Goal: Information Seeking & Learning: Check status

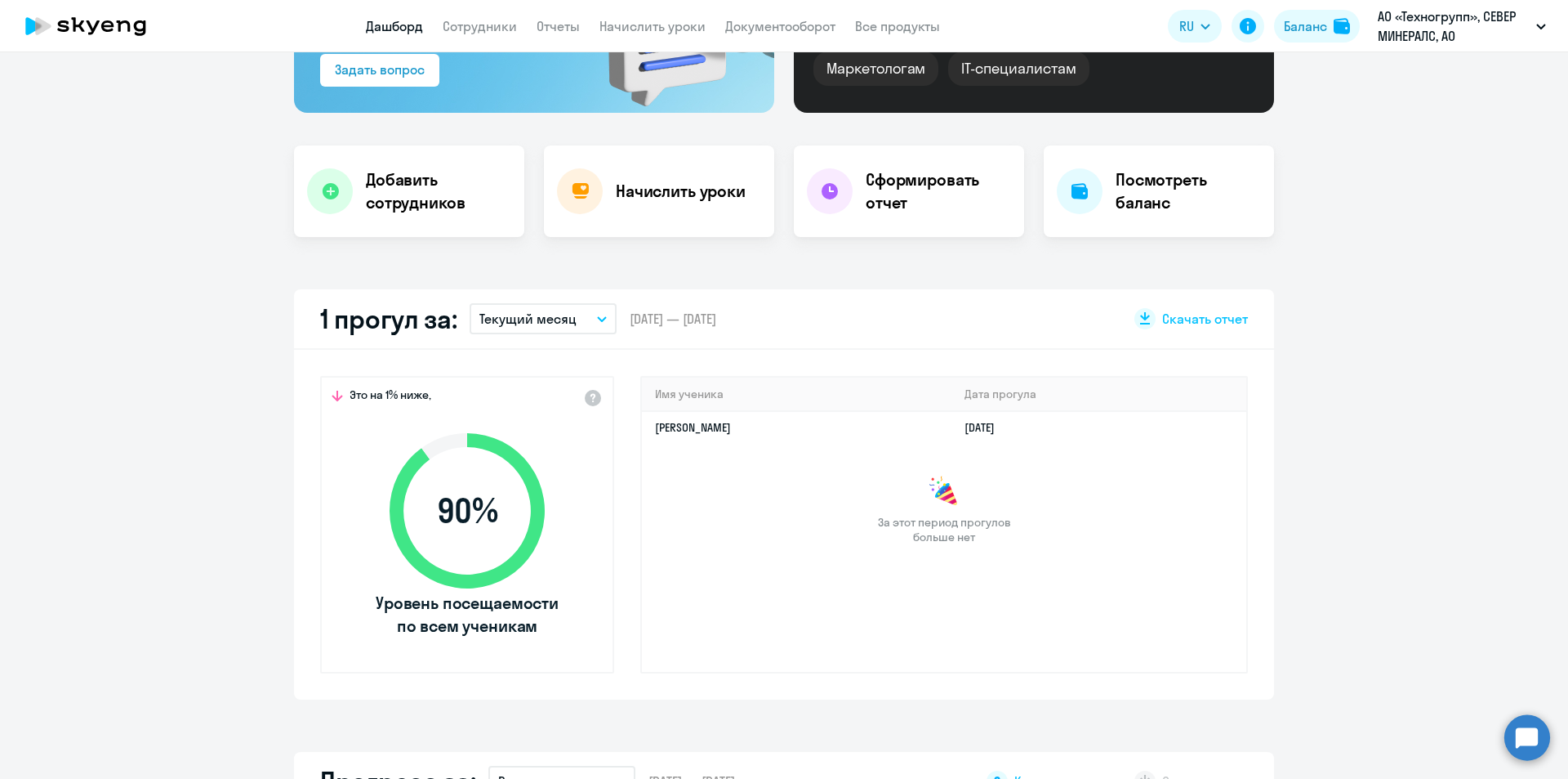
scroll to position [164, 0]
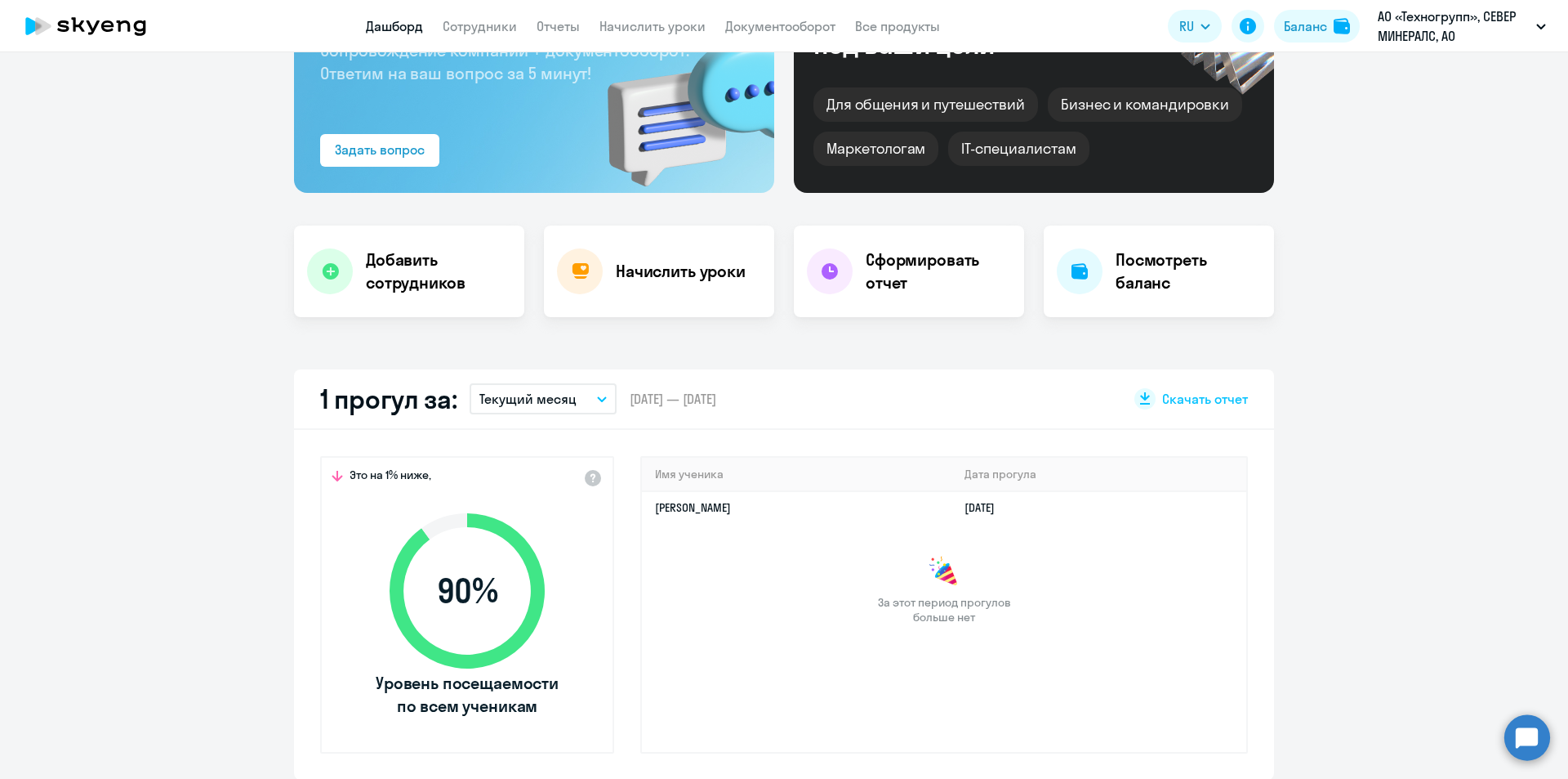
click at [599, 394] on button "Текущий месяц" at bounding box center [543, 399] width 147 height 31
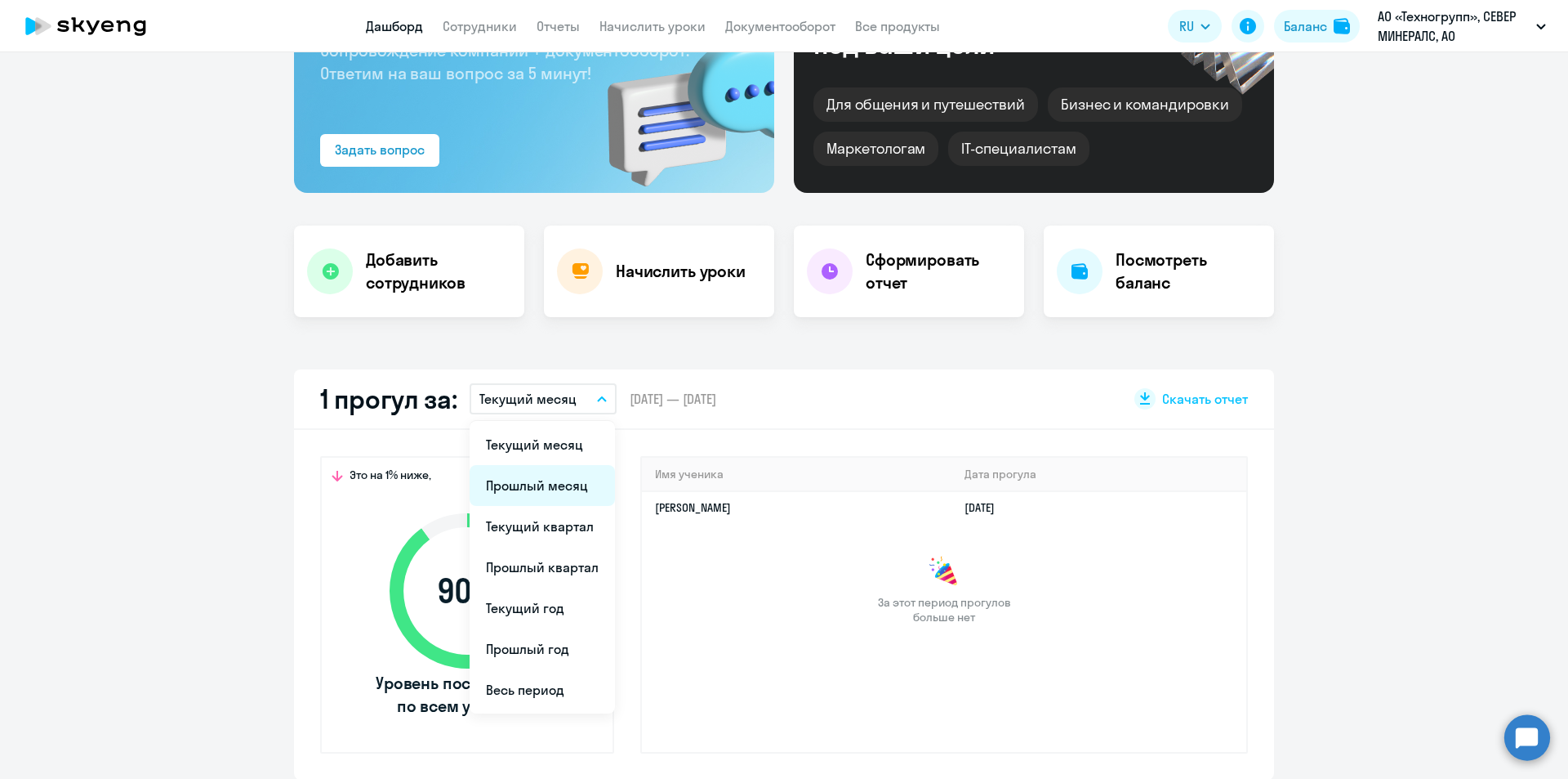
select select "30"
click at [552, 501] on li "Прошлый месяц" at bounding box center [542, 485] width 145 height 41
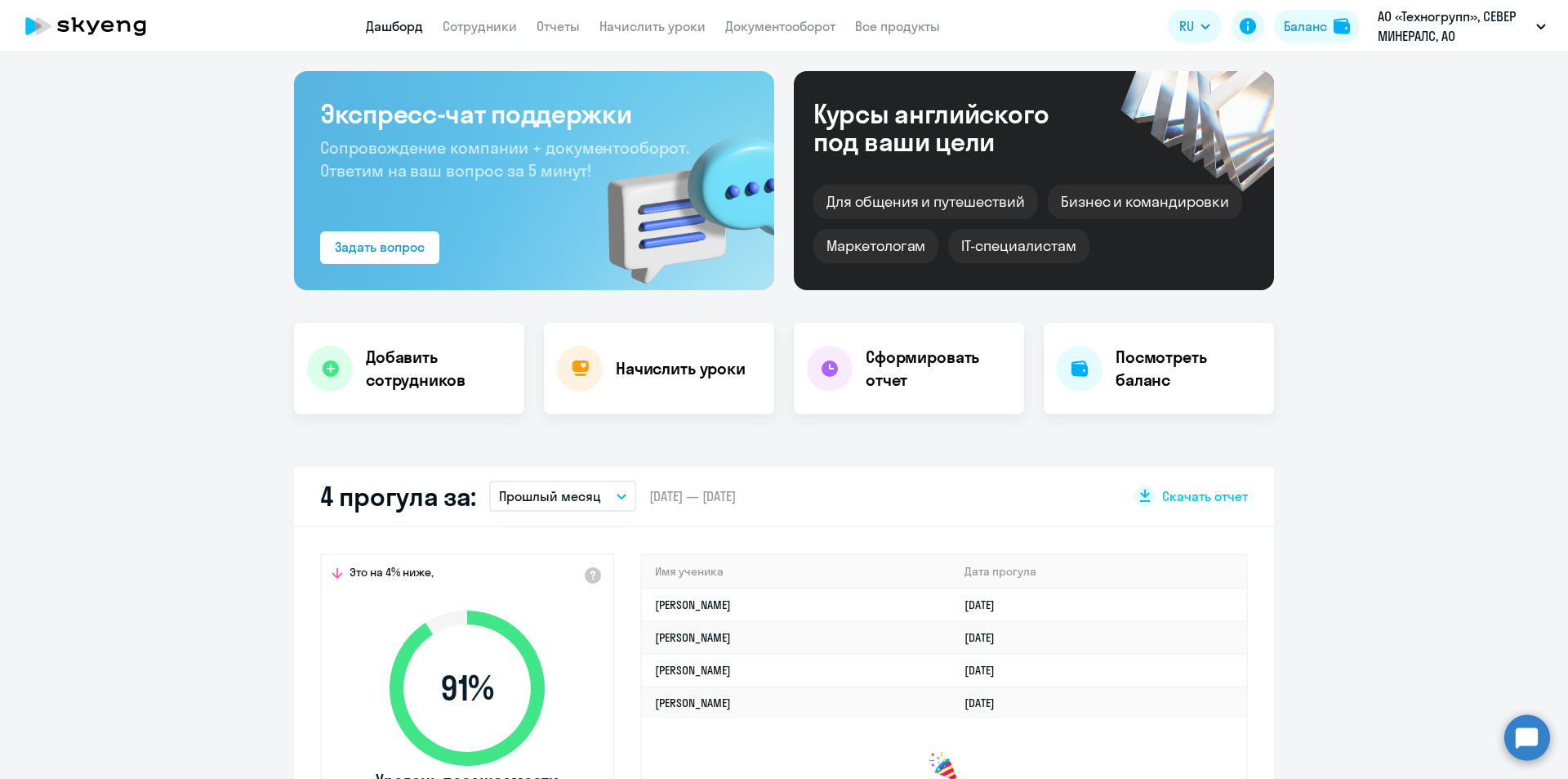
scroll to position [0, 0]
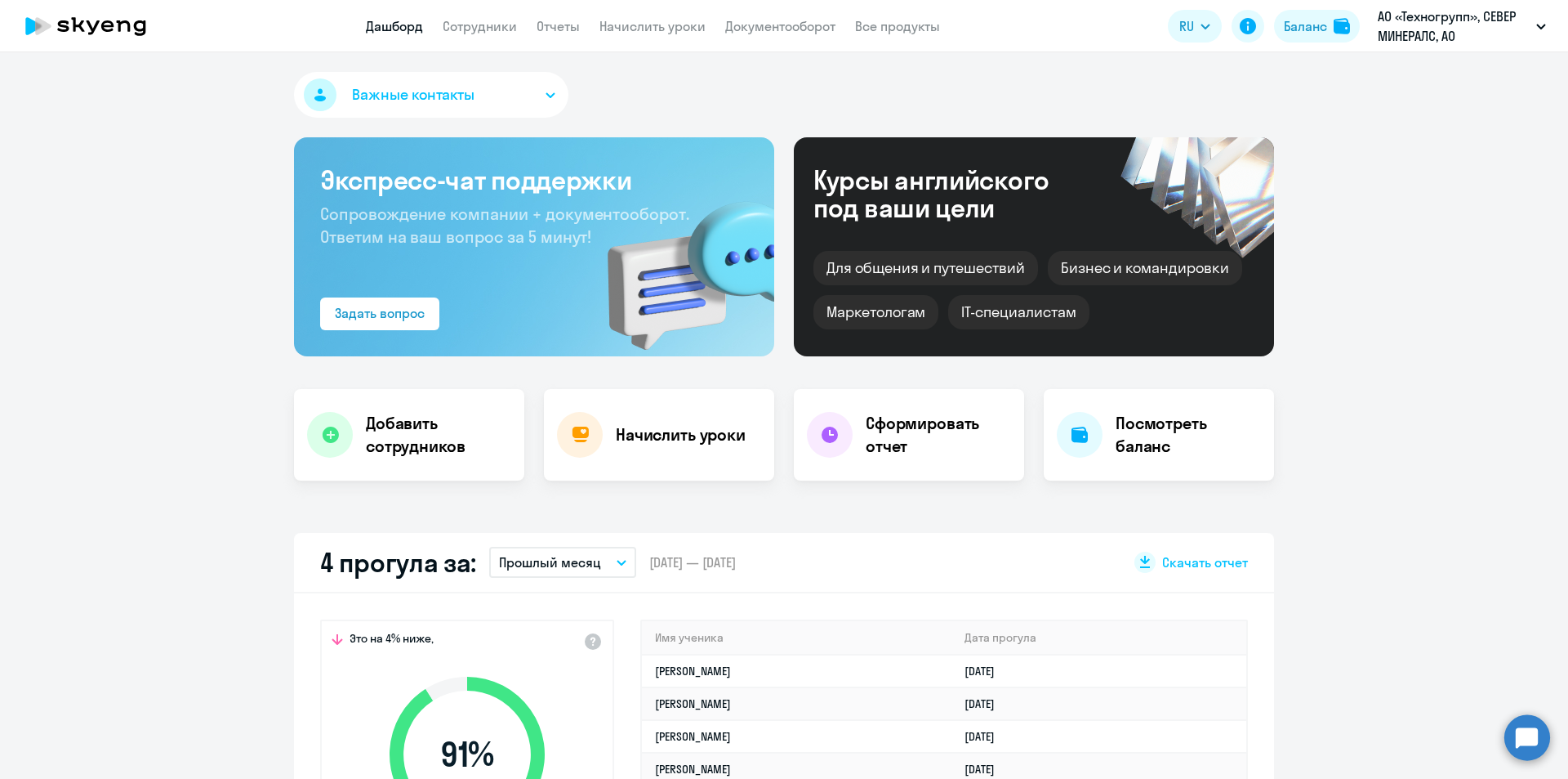
click at [481, 38] on app-header "Дашборд Сотрудники Отчеты Начислить уроки Документооборот Все продукты Дашборд …" at bounding box center [784, 26] width 1568 height 52
click at [477, 26] on link "Сотрудники" at bounding box center [480, 26] width 74 height 17
select select "30"
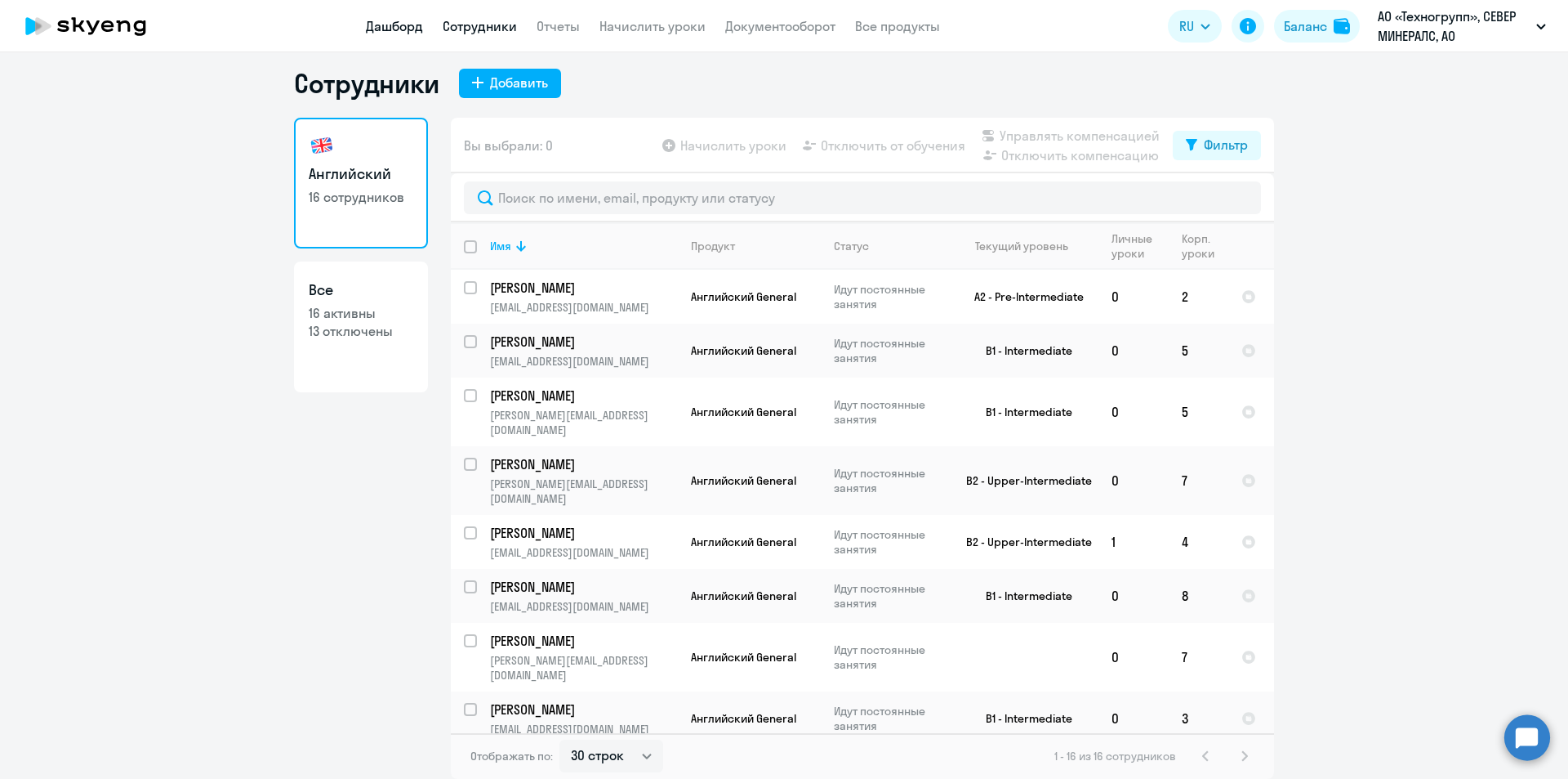
click at [369, 27] on link "Дашборд" at bounding box center [394, 26] width 57 height 17
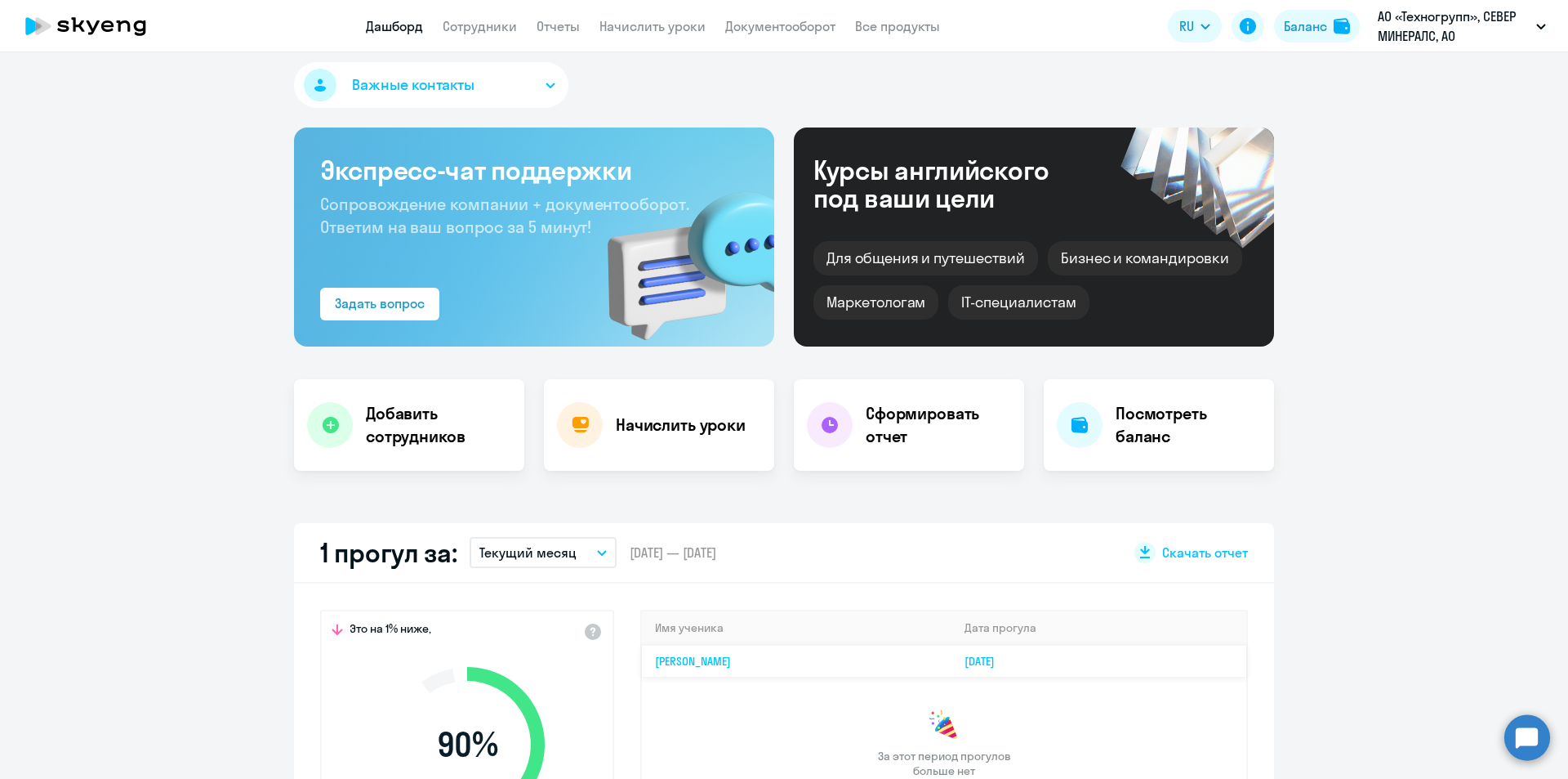
scroll to position [255, 0]
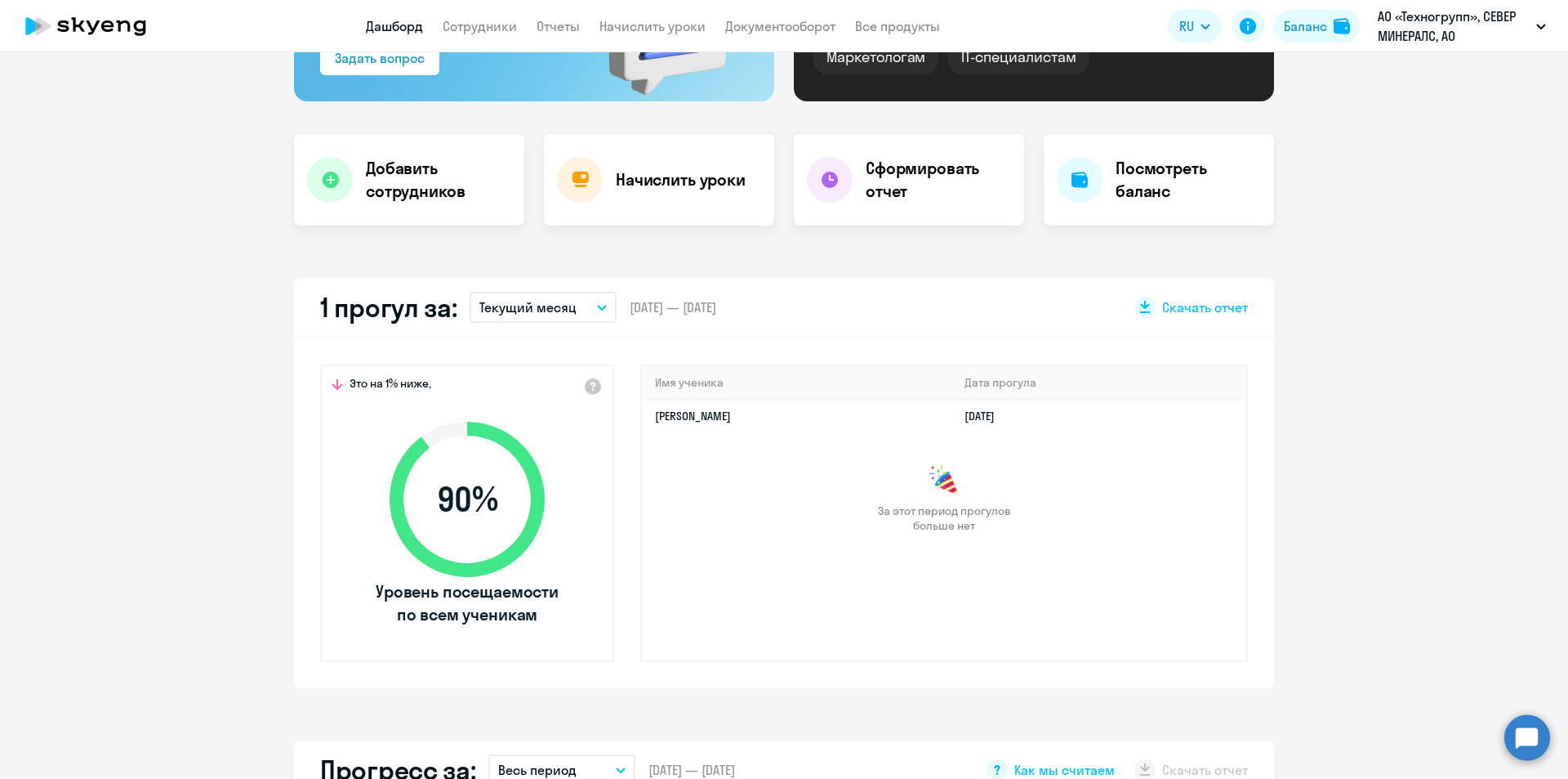
click at [498, 312] on p "Текущий месяц" at bounding box center [528, 308] width 98 height 20
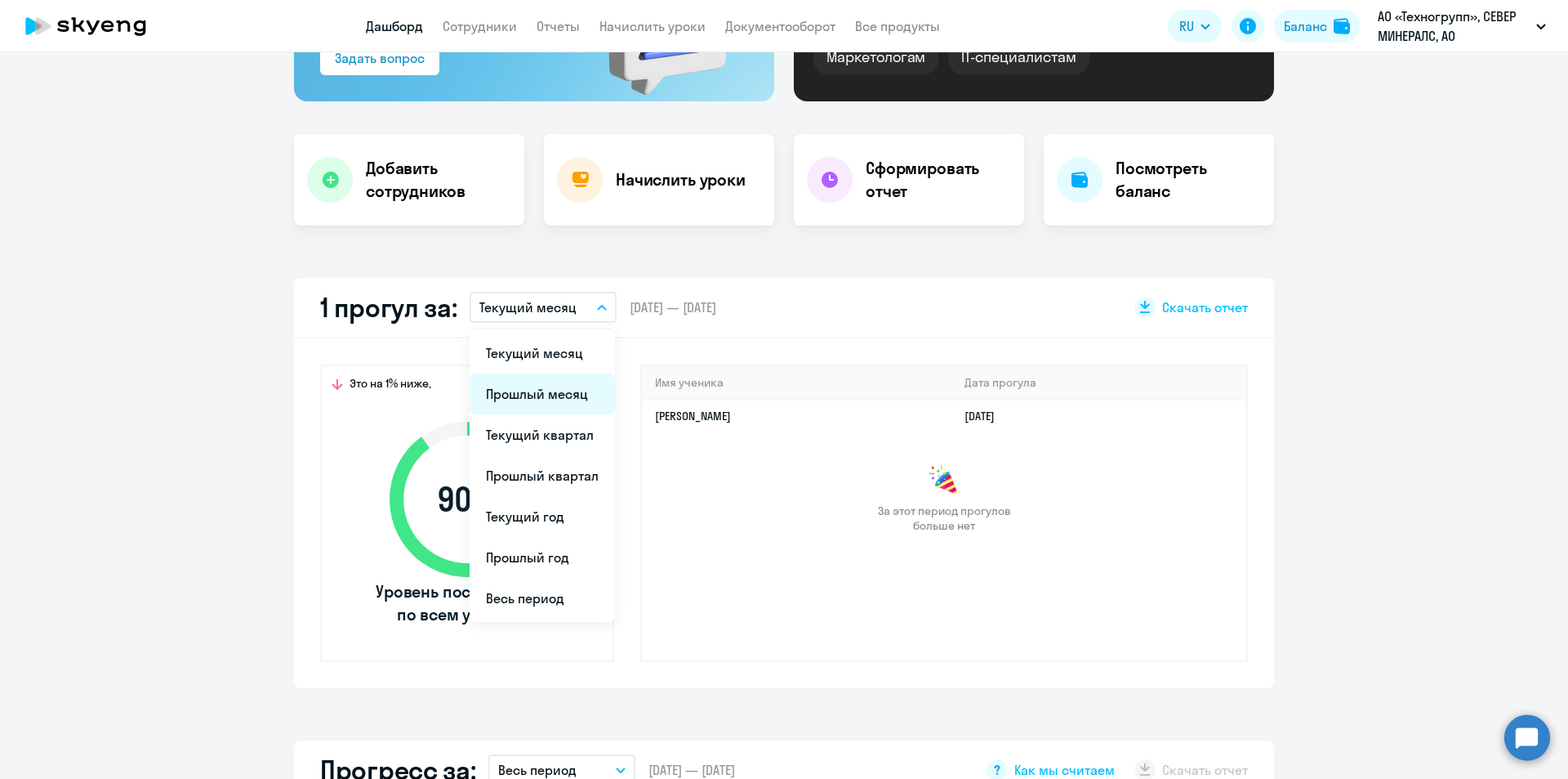
click at [516, 389] on li "Прошлый месяц" at bounding box center [542, 394] width 145 height 41
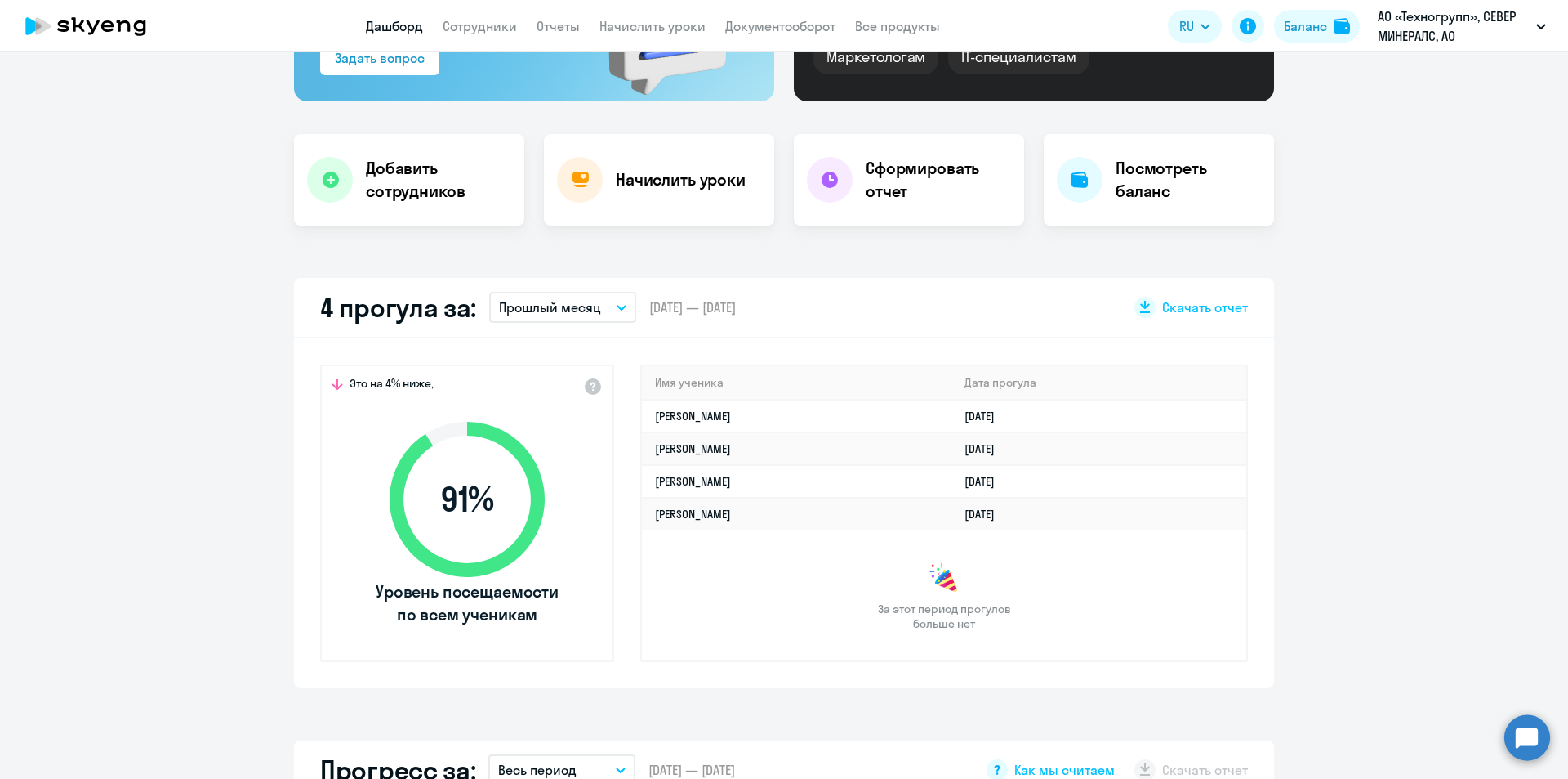
select select "30"
